Goal: Information Seeking & Learning: Understand process/instructions

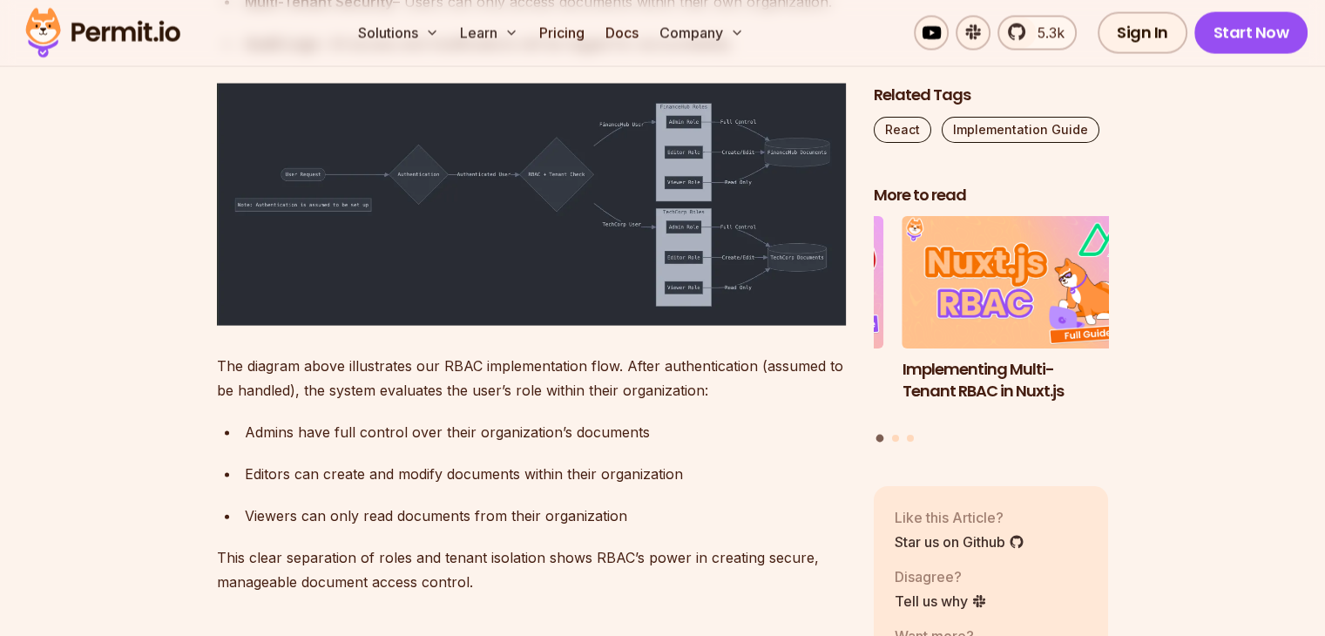
scroll to position [3643, 0]
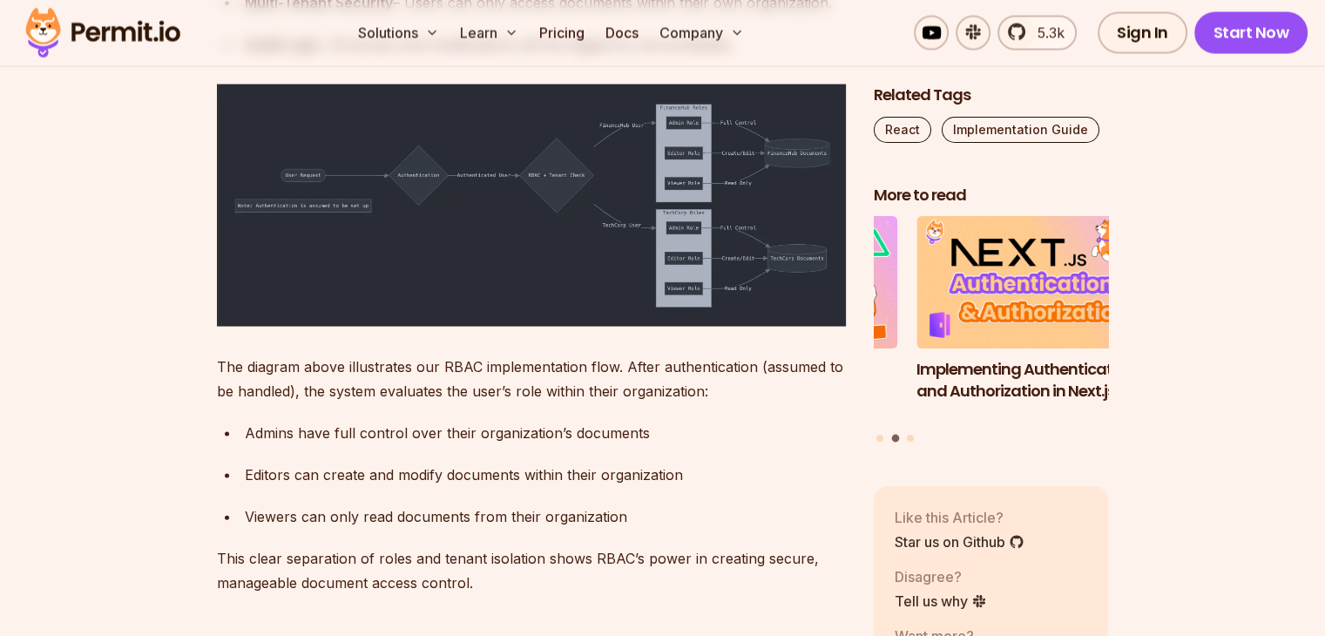
click at [612, 403] on p "The diagram above illustrates our RBAC implementation flow. After authenticatio…" at bounding box center [531, 379] width 629 height 49
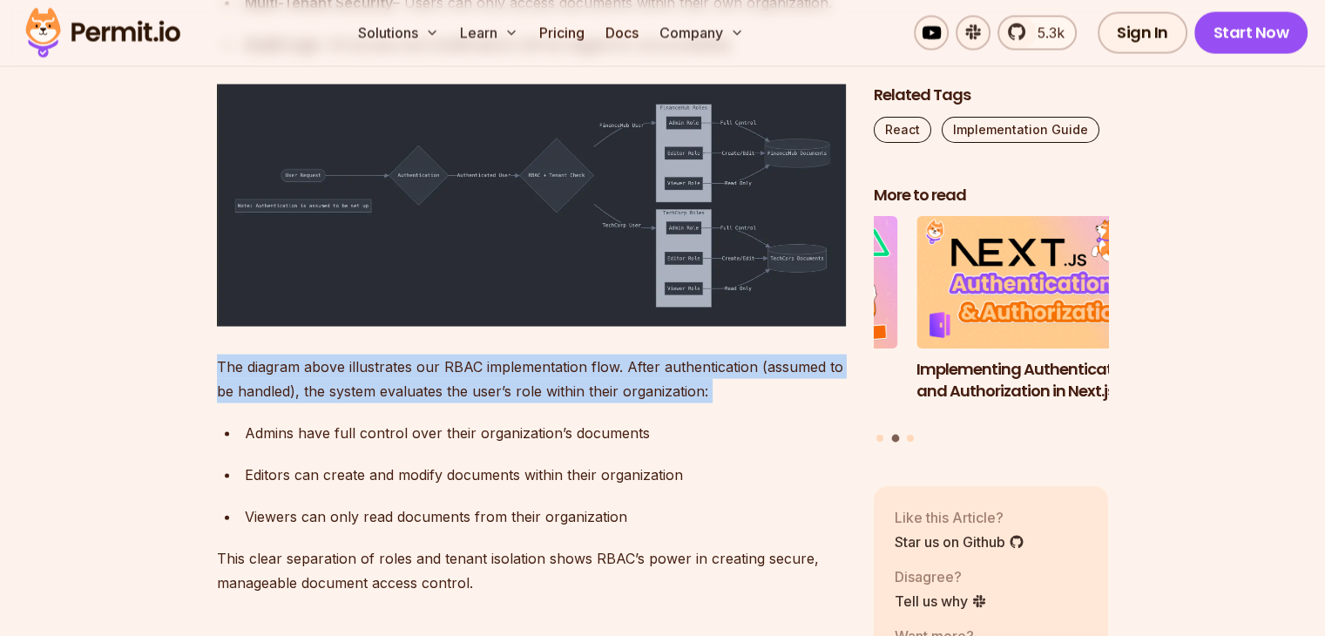
click at [612, 403] on p "The diagram above illustrates our RBAC implementation flow. After authenticatio…" at bounding box center [531, 379] width 629 height 49
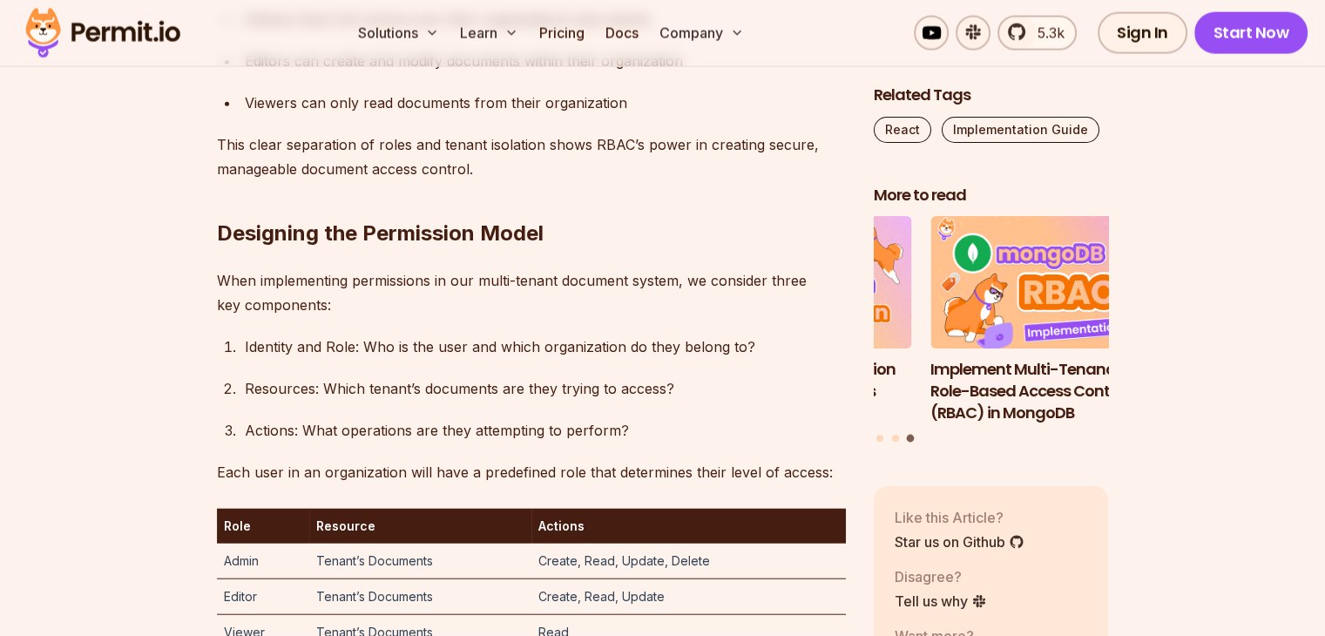
scroll to position [4058, 0]
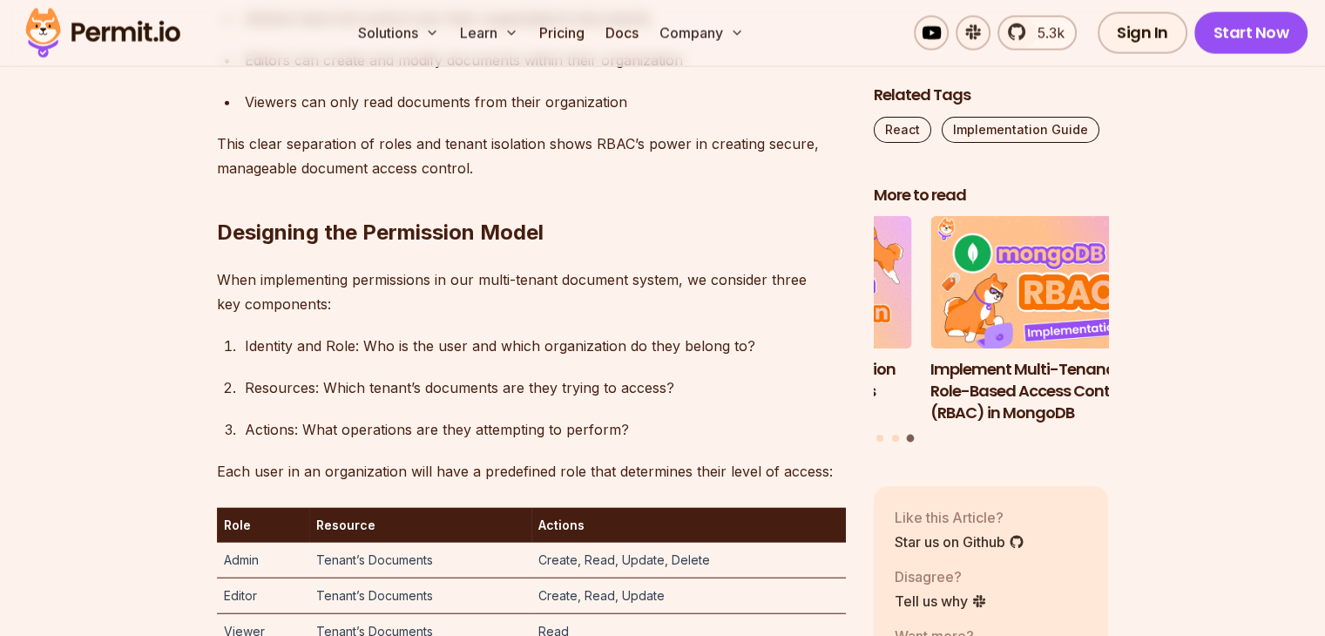
click at [625, 30] on div "Admins have full control over their organization’s documents" at bounding box center [545, 18] width 601 height 24
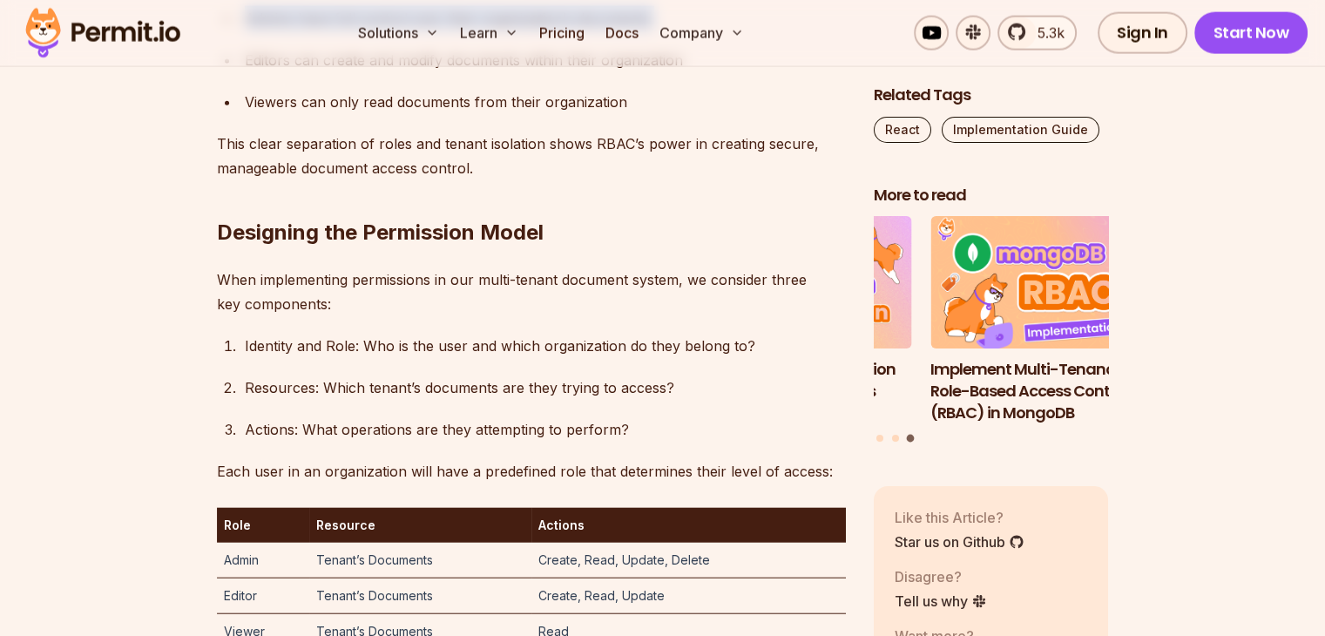
click at [625, 30] on div "Admins have full control over their organization’s documents" at bounding box center [545, 18] width 601 height 24
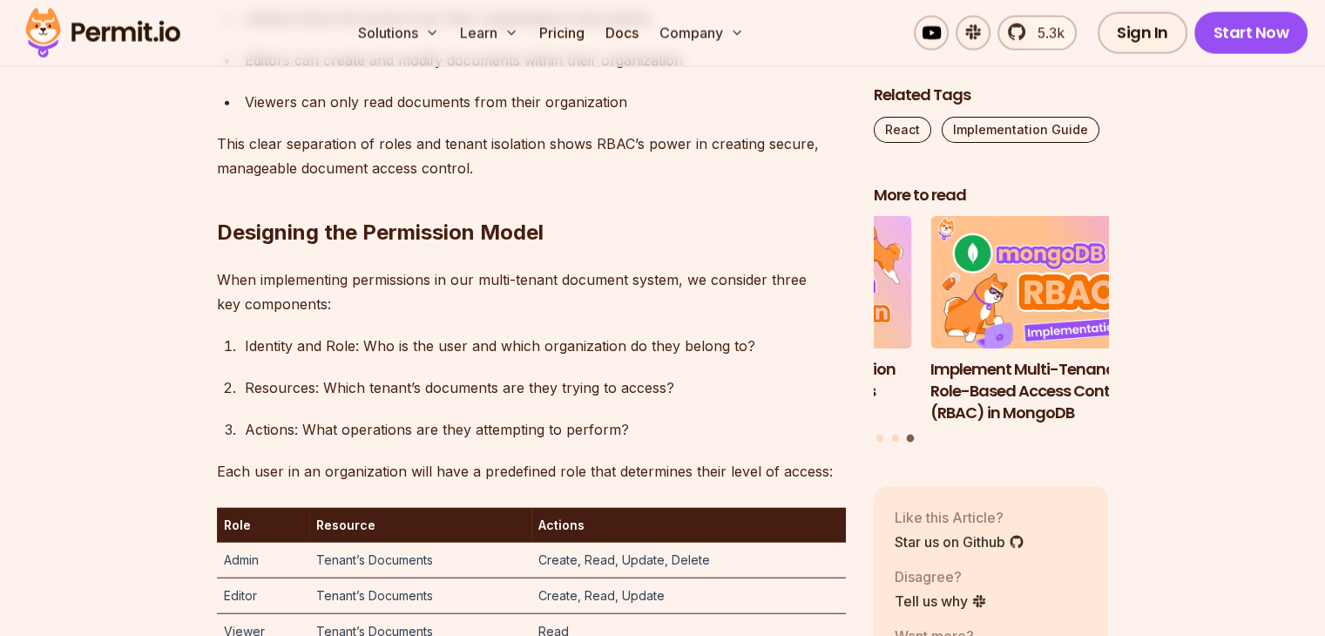
click at [585, 72] on div "Editors can create and modify documents within their organization" at bounding box center [545, 60] width 601 height 24
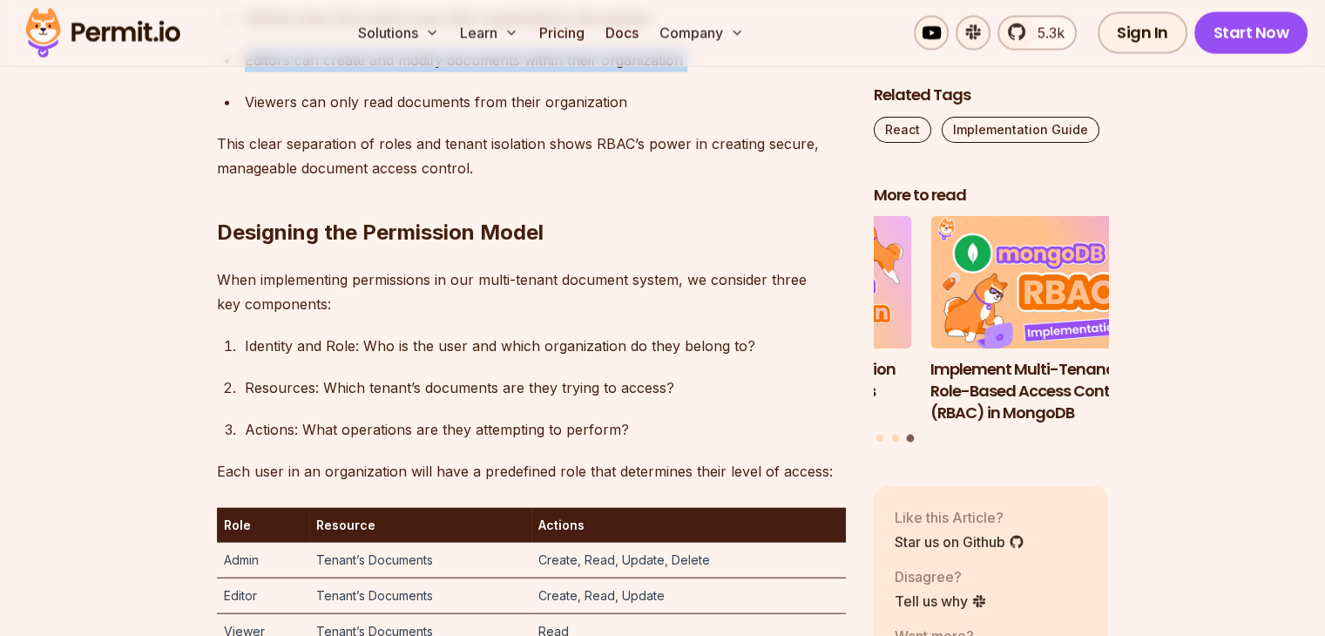
click at [585, 72] on div "Editors can create and modify documents within their organization" at bounding box center [545, 60] width 601 height 24
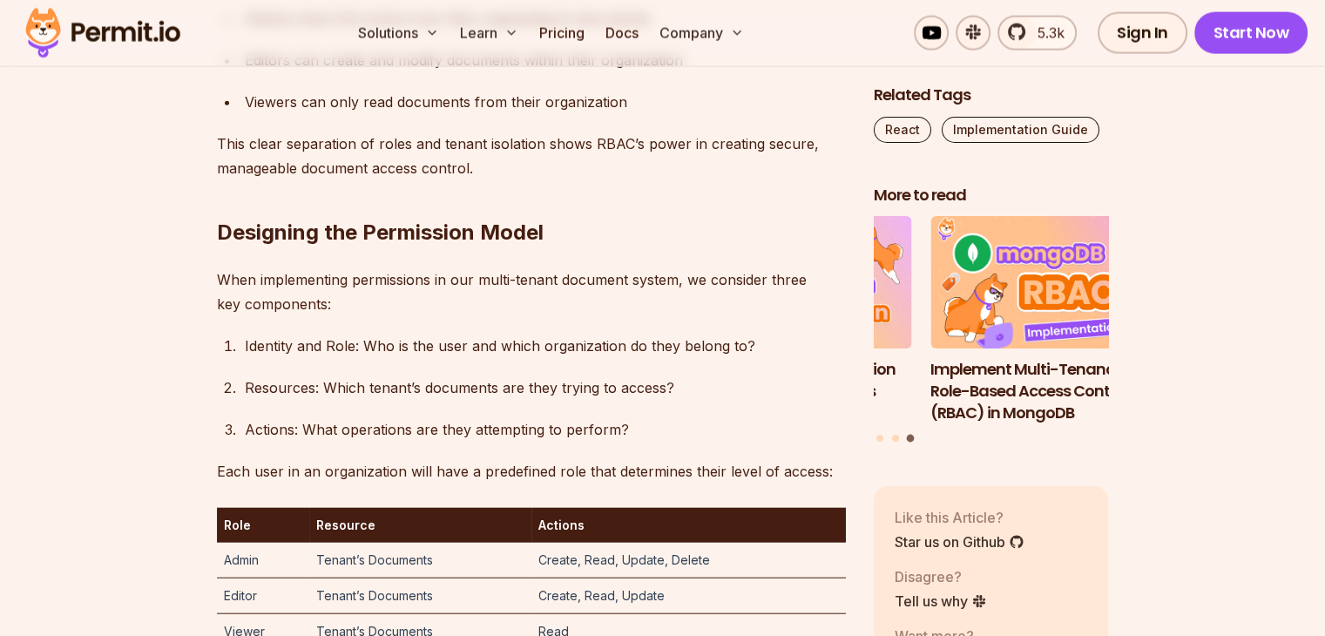
click at [564, 114] on div "Viewers can only read documents from their organization" at bounding box center [545, 102] width 601 height 24
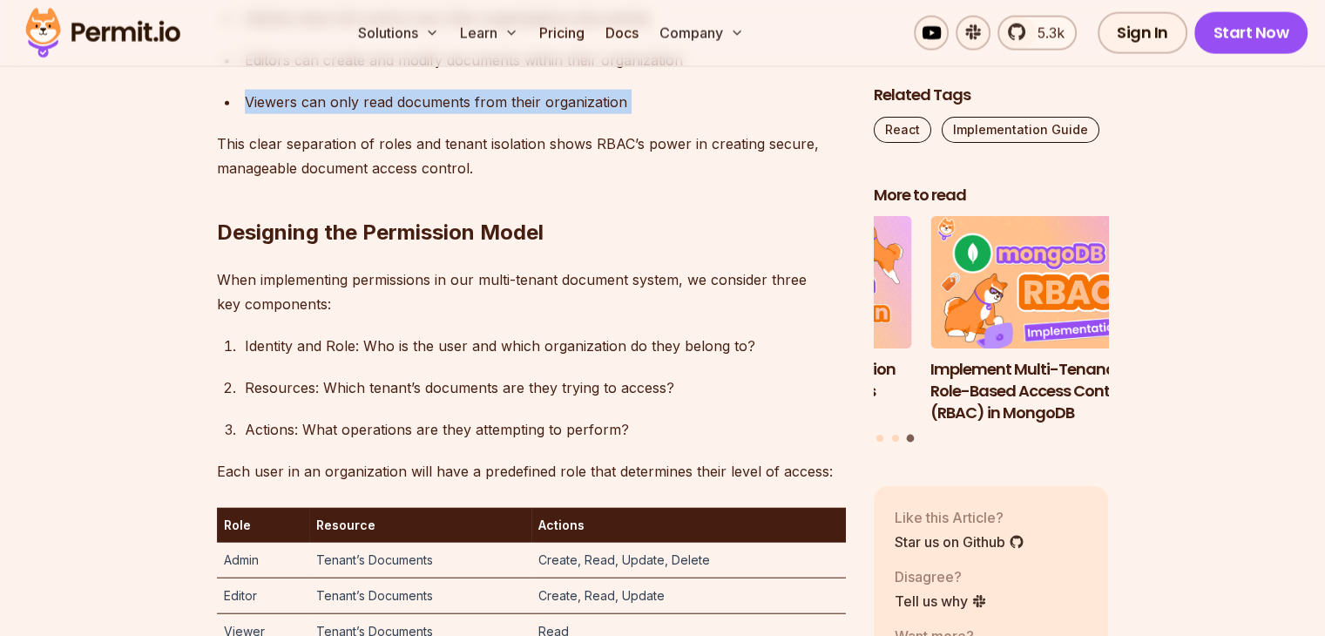
click at [564, 114] on div "Viewers can only read documents from their organization" at bounding box center [545, 102] width 601 height 24
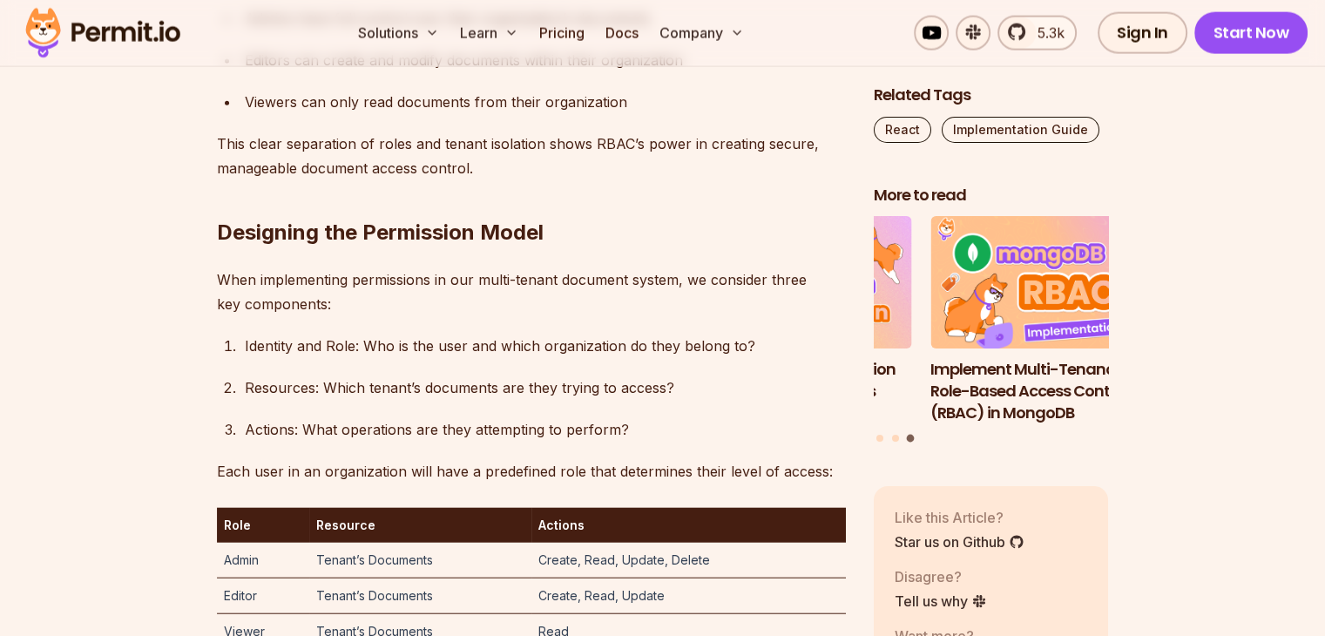
click at [523, 180] on p "This clear separation of roles and tenant isolation shows RBAC’s power in creat…" at bounding box center [531, 156] width 629 height 49
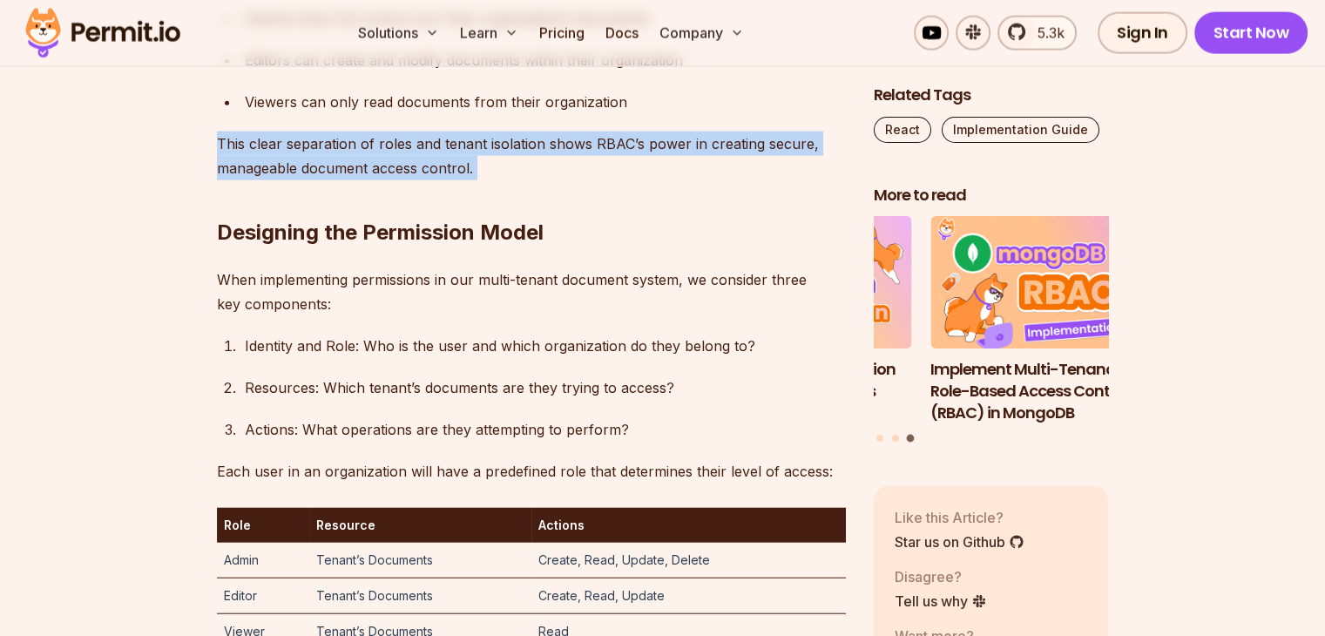
click at [523, 180] on p "This clear separation of roles and tenant isolation shows RBAC’s power in creat…" at bounding box center [531, 156] width 629 height 49
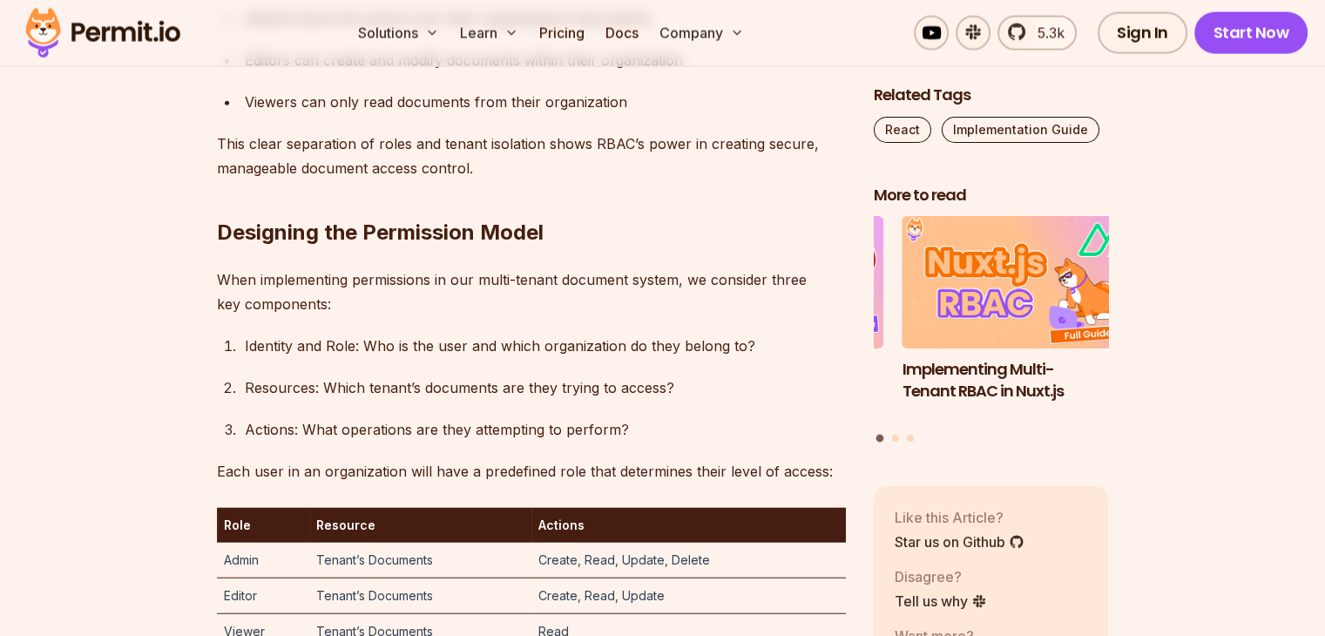
click at [476, 246] on h2 "Designing the Permission Model" at bounding box center [531, 198] width 629 height 98
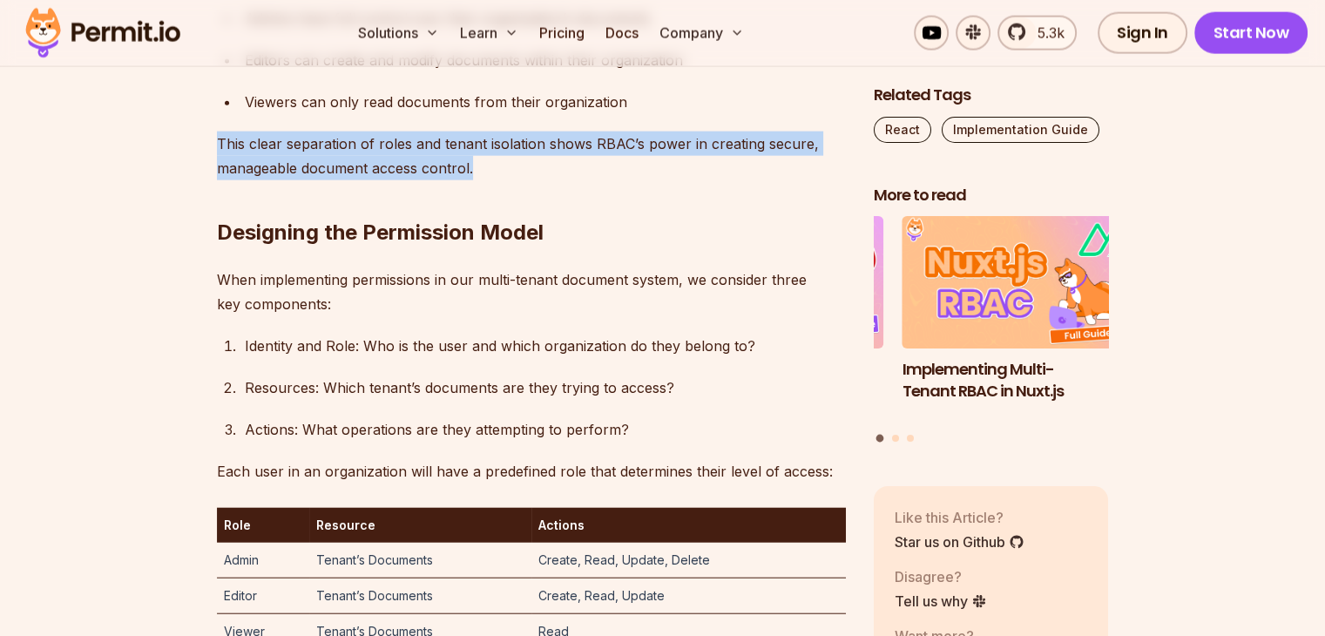
drag, startPoint x: 469, startPoint y: 388, endPoint x: 209, endPoint y: 369, distance: 261.1
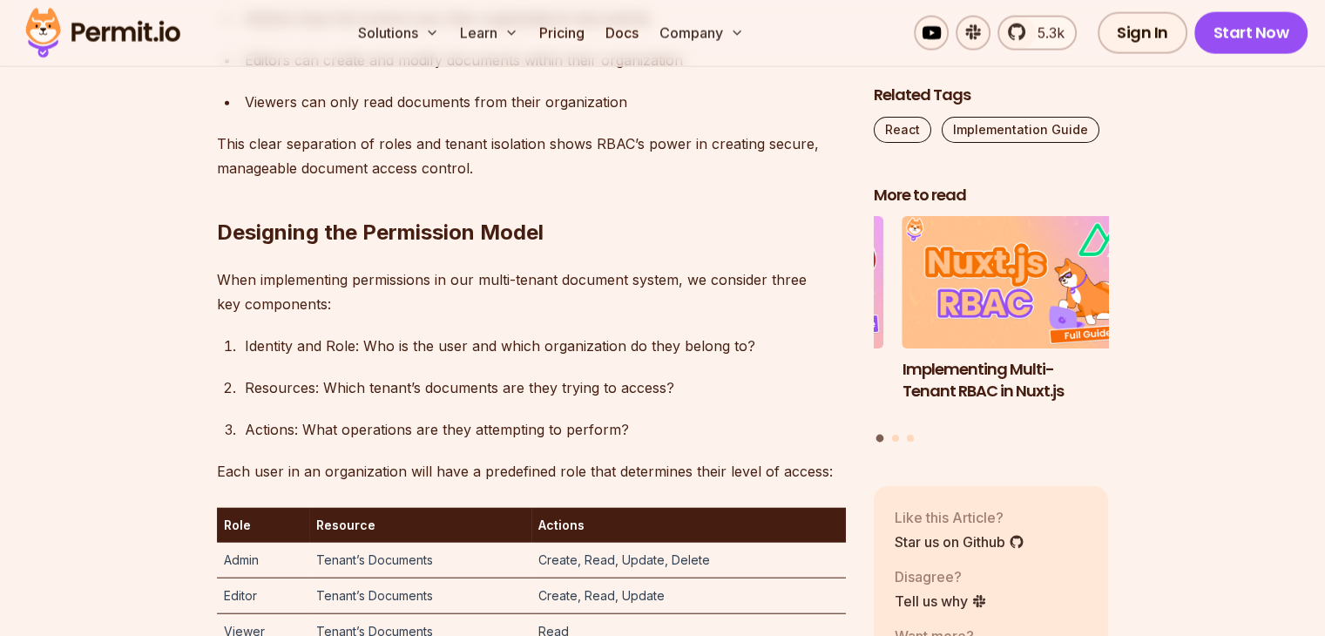
click at [373, 246] on h2 "Designing the Permission Model" at bounding box center [531, 198] width 629 height 98
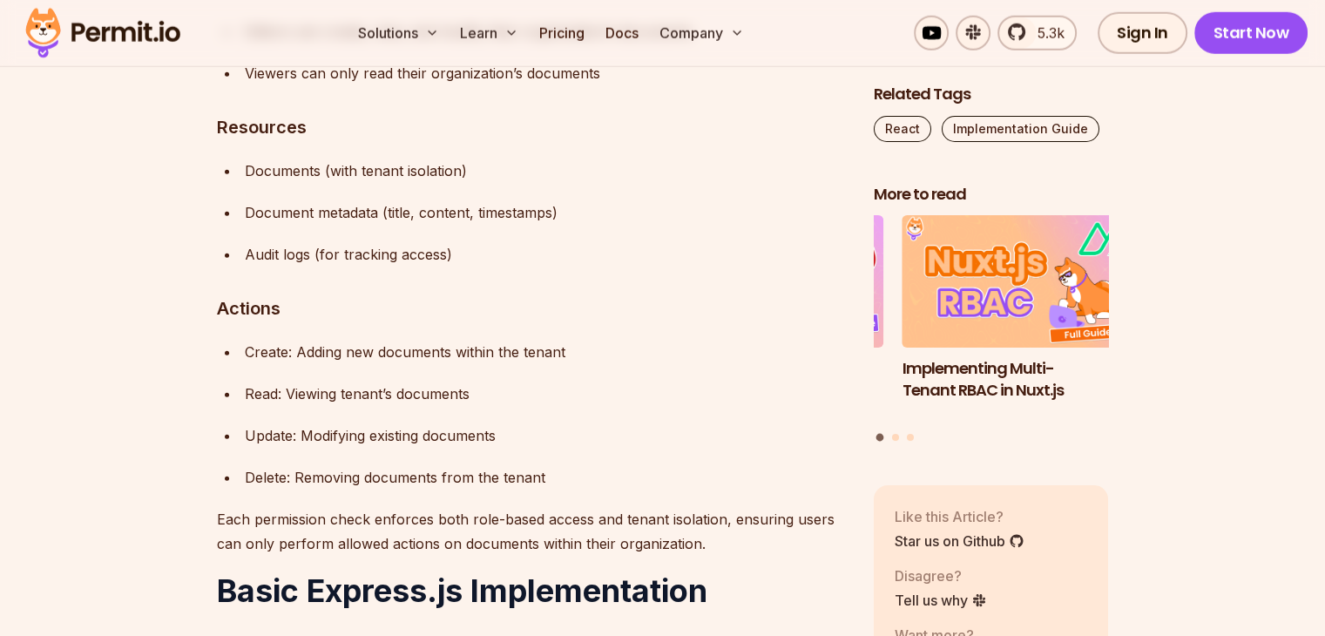
scroll to position [4899, 0]
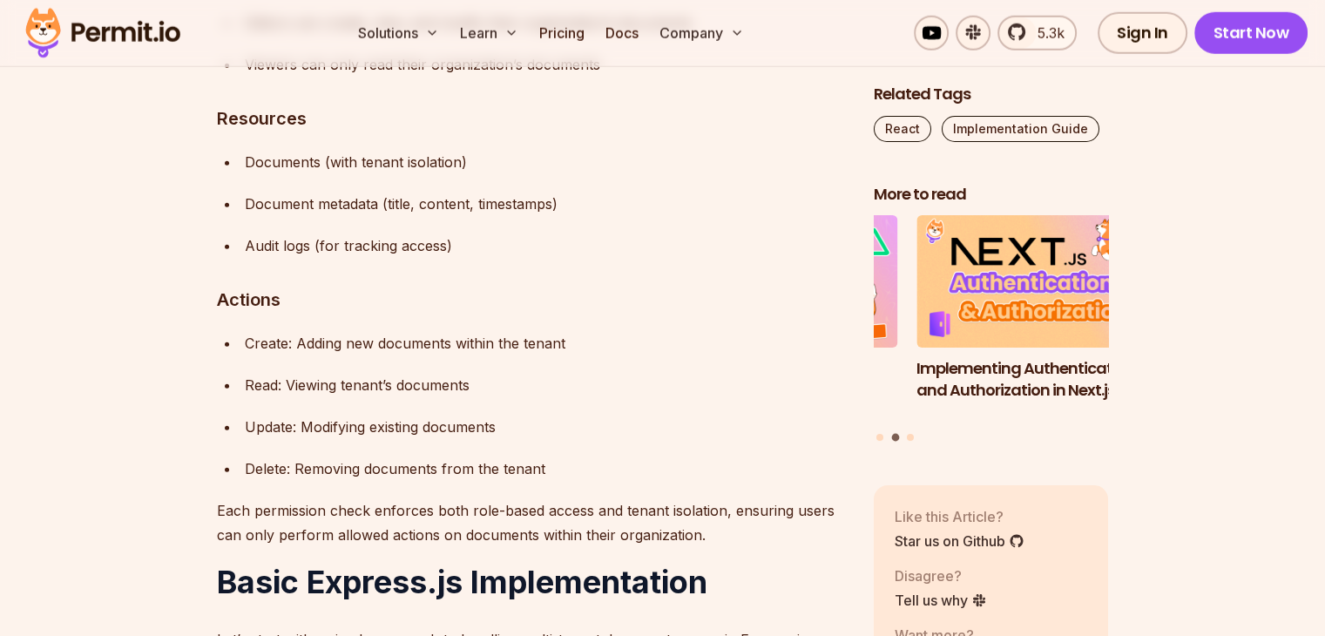
drag, startPoint x: 244, startPoint y: 378, endPoint x: 470, endPoint y: 364, distance: 226.9
drag, startPoint x: 245, startPoint y: 382, endPoint x: 485, endPoint y: 384, distance: 240.4
click at [485, 174] on div "Documents (with tenant isolation)" at bounding box center [545, 162] width 601 height 24
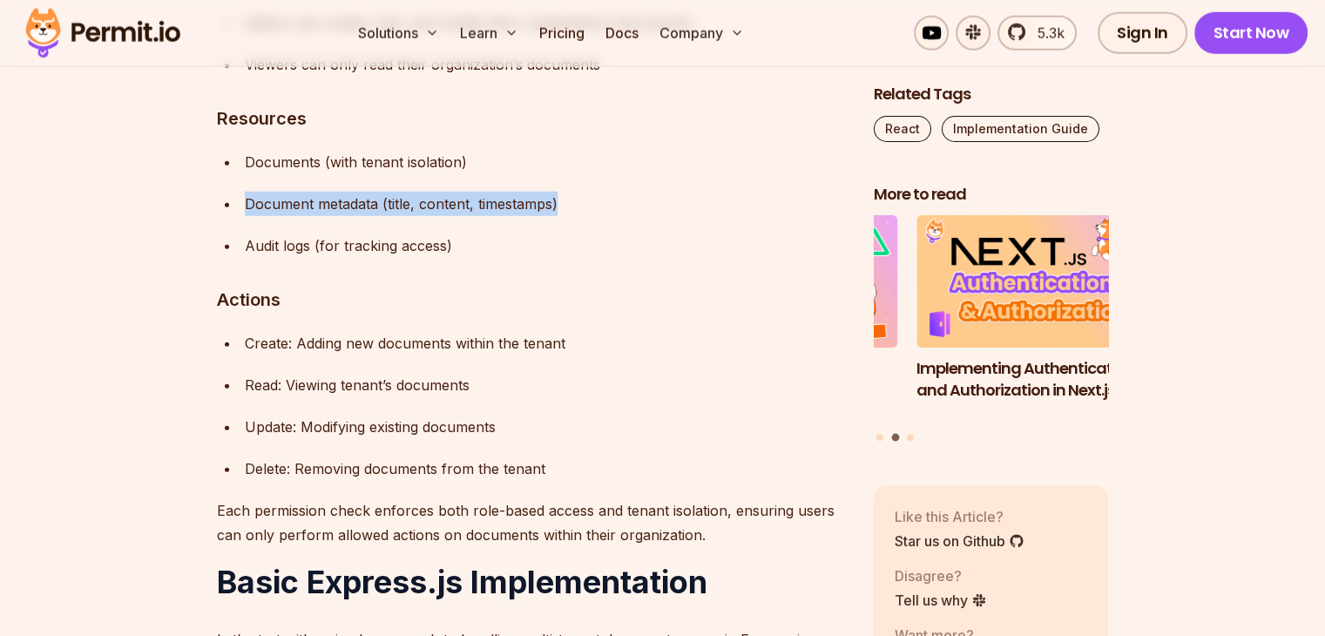
drag, startPoint x: 246, startPoint y: 423, endPoint x: 573, endPoint y: 412, distance: 327.7
click at [573, 216] on div "Document metadata (title, content, timestamps)" at bounding box center [545, 204] width 601 height 24
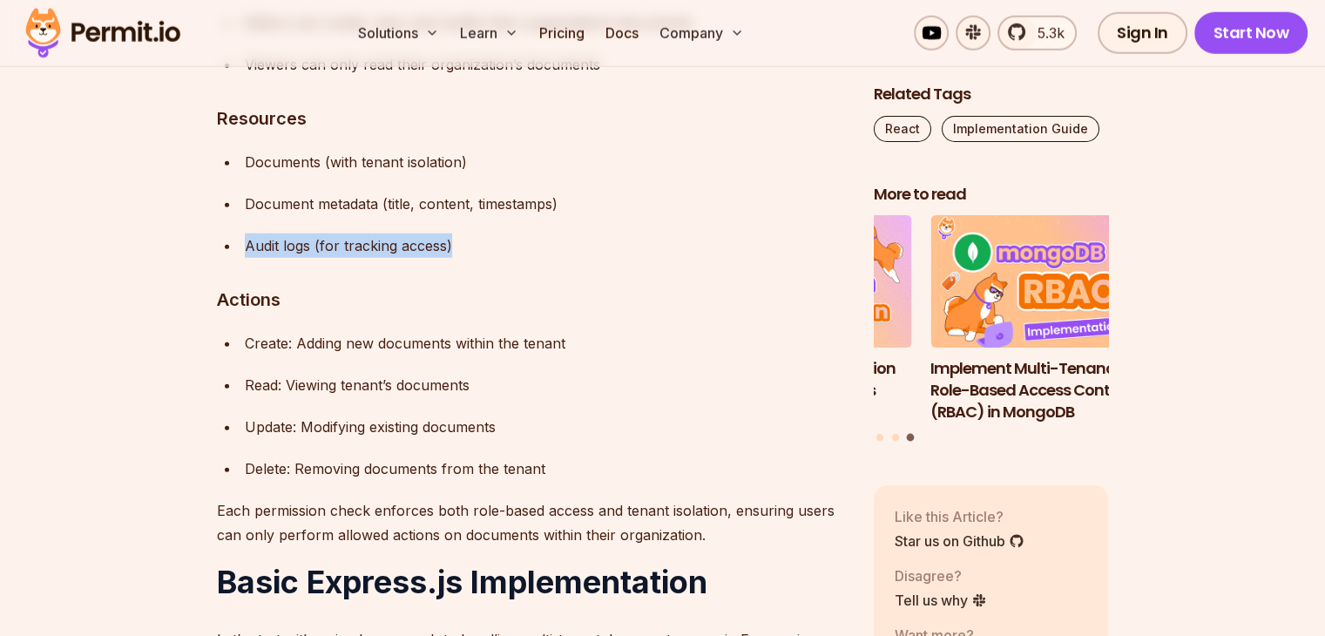
drag, startPoint x: 247, startPoint y: 464, endPoint x: 463, endPoint y: 461, distance: 216.0
click at [463, 258] on div "Audit logs (for tracking access)" at bounding box center [545, 245] width 601 height 24
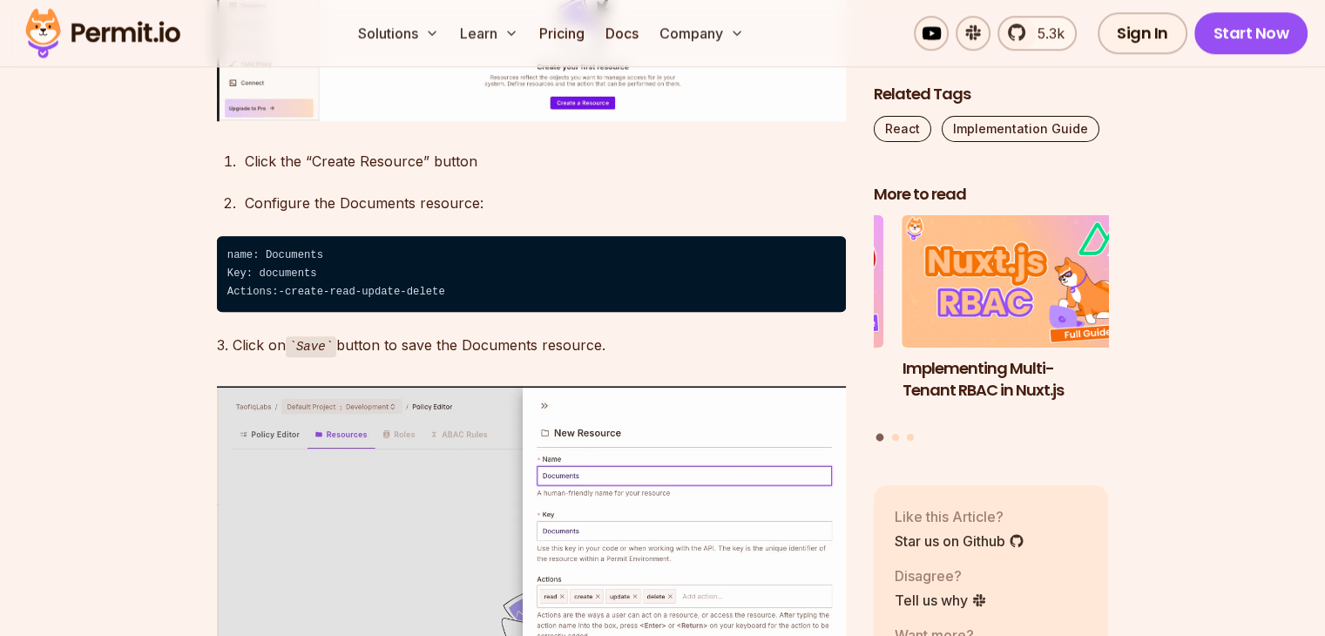
scroll to position [8330, 0]
